Goal: Task Accomplishment & Management: Complete application form

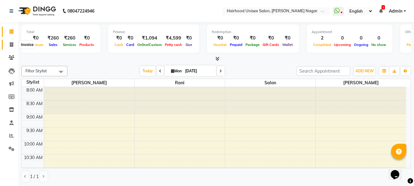
click at [13, 46] on icon at bounding box center [11, 44] width 3 height 5
select select "754"
select select "service"
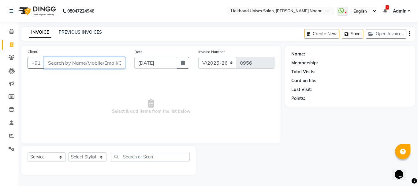
click at [79, 62] on input "Client" at bounding box center [84, 63] width 81 height 12
click at [80, 158] on select "Select Stylist [PERSON_NAME] Rani Salon [PERSON_NAME]" at bounding box center [87, 156] width 38 height 9
select select "12325"
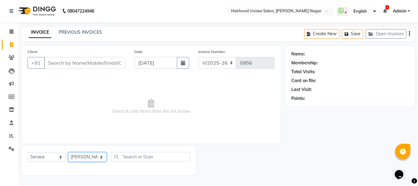
click at [68, 152] on select "Select Stylist [PERSON_NAME] Rani Salon [PERSON_NAME]" at bounding box center [87, 156] width 38 height 9
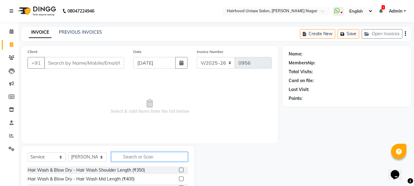
click at [146, 157] on input "text" at bounding box center [149, 156] width 77 height 9
type input "O"
type input "ROOT"
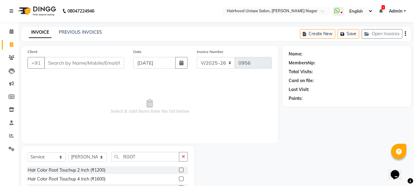
click at [179, 170] on label at bounding box center [181, 169] width 5 height 5
click at [179, 170] on input "checkbox" at bounding box center [181, 170] width 4 height 4
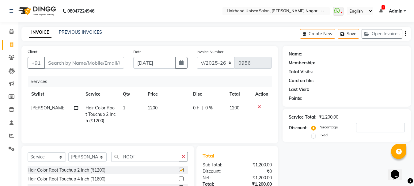
checkbox input "false"
click at [92, 61] on input "Client" at bounding box center [84, 63] width 80 height 12
type input "S"
type input "0"
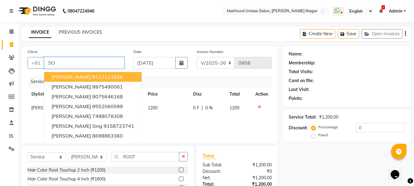
type input "S"
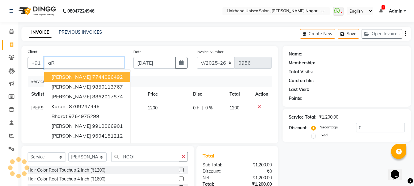
type input "a"
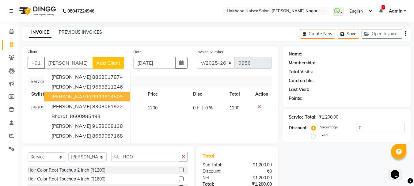
click at [63, 54] on div "Client +91 [PERSON_NAME] [PERSON_NAME] 8862017874 [PERSON_NAME] 9665811246 [PER…" at bounding box center [76, 60] width 106 height 25
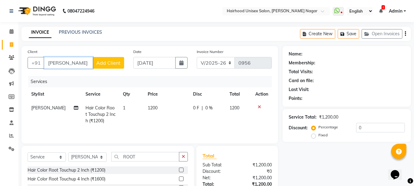
click at [70, 61] on input "[PERSON_NAME]" at bounding box center [68, 63] width 49 height 12
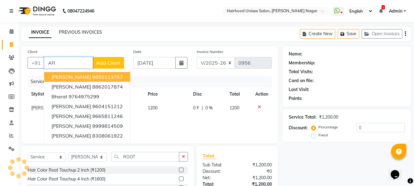
type input "A"
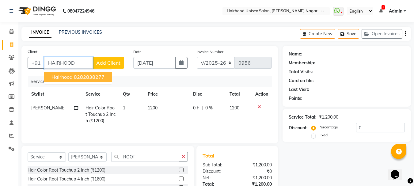
click at [70, 77] on span "Hairhood" at bounding box center [61, 77] width 21 height 6
type input "8282838277"
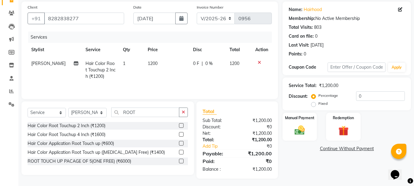
scroll to position [46, 0]
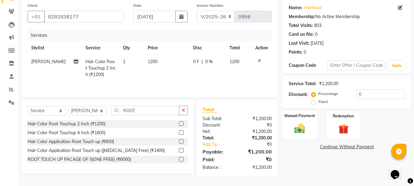
click at [306, 133] on img at bounding box center [299, 128] width 17 height 12
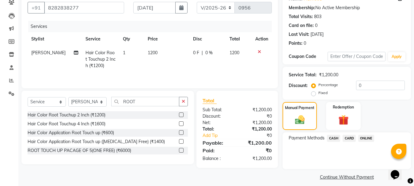
scroll to position [60, 0]
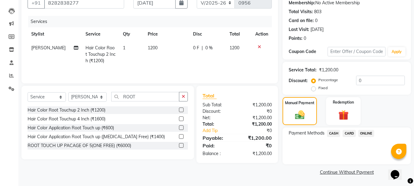
click at [363, 133] on span "ONLINE" at bounding box center [366, 133] width 16 height 7
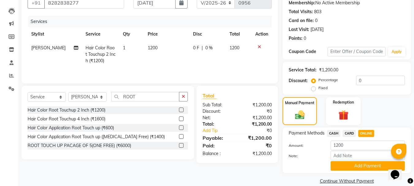
click at [195, 48] on span "0 F" at bounding box center [196, 48] width 6 height 6
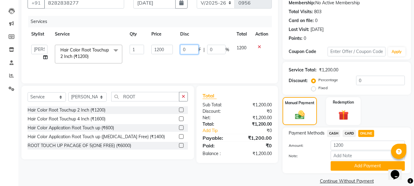
click at [195, 48] on input "0" at bounding box center [189, 49] width 18 height 9
type input "0200"
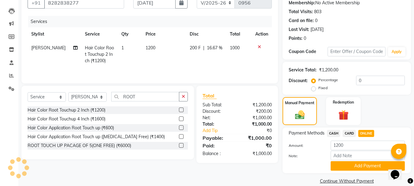
click at [223, 62] on td "200 F | 16.67 %" at bounding box center [206, 54] width 40 height 27
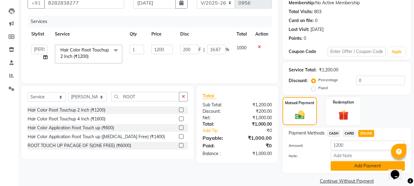
click at [362, 170] on button "Add Payment" at bounding box center [367, 165] width 74 height 9
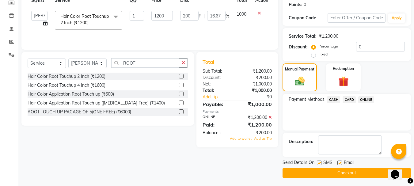
scroll to position [95, 0]
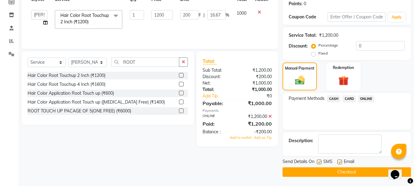
drag, startPoint x: 268, startPoint y: 116, endPoint x: 271, endPoint y: 115, distance: 3.7
click at [268, 115] on div "₹1,200.00" at bounding box center [256, 116] width 39 height 6
click at [271, 115] on icon at bounding box center [269, 116] width 3 height 4
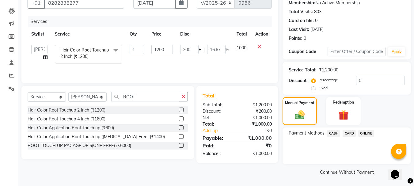
click at [365, 132] on span "ONLINE" at bounding box center [366, 133] width 16 height 7
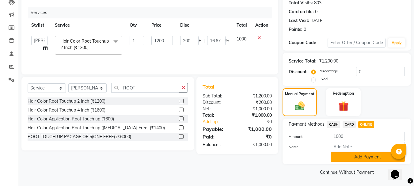
click at [359, 160] on button "Add Payment" at bounding box center [367, 156] width 74 height 9
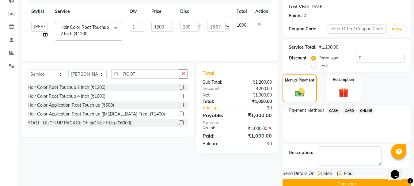
scroll to position [95, 0]
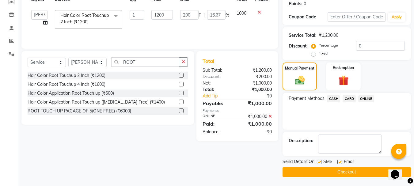
click at [336, 171] on button "Checkout" at bounding box center [346, 171] width 128 height 9
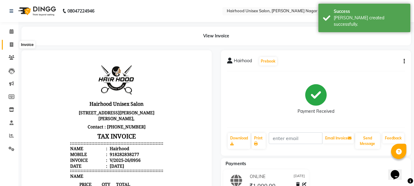
click at [12, 44] on icon at bounding box center [11, 44] width 3 height 5
select select "service"
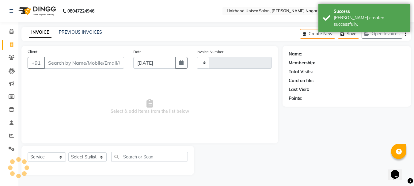
type input "0957"
select select "754"
